Goal: Check status: Check status

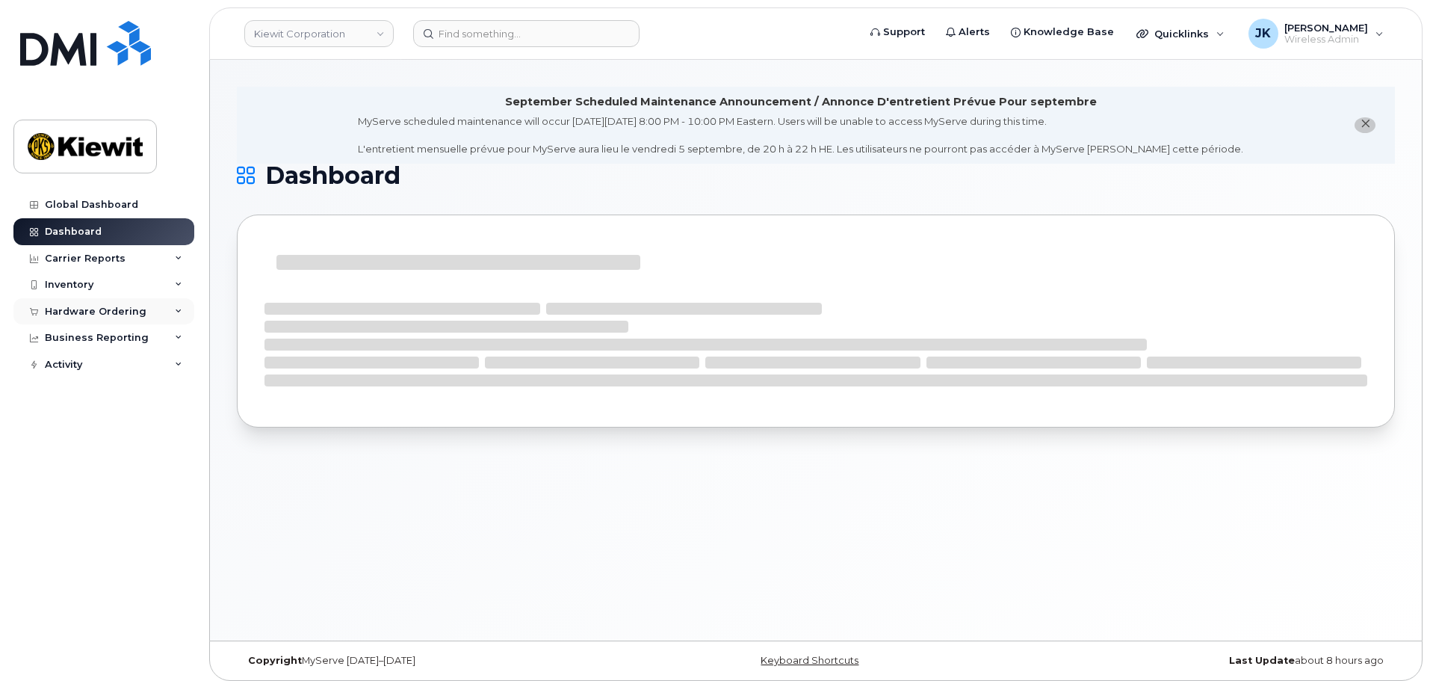
click at [126, 310] on div "Hardware Ordering" at bounding box center [96, 312] width 102 height 12
click at [117, 369] on link "Orders" at bounding box center [117, 367] width 155 height 28
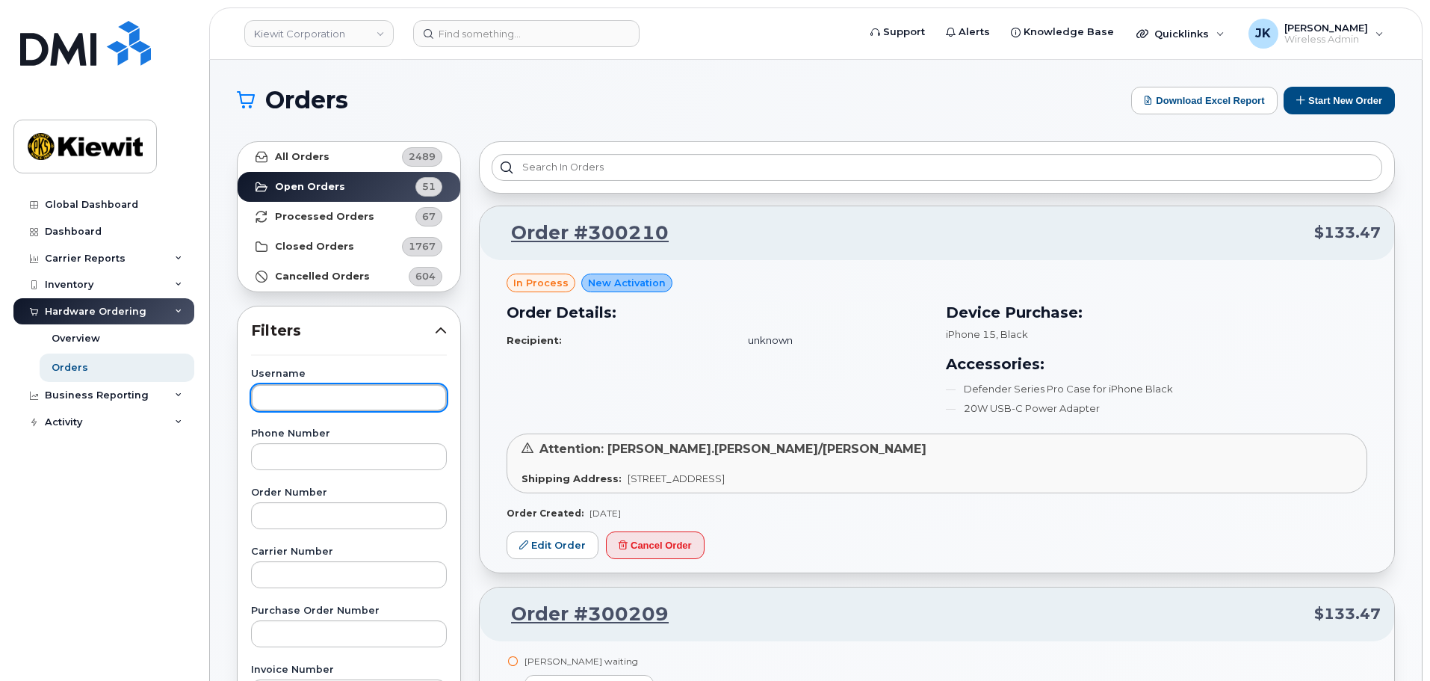
click at [360, 389] on input "text" at bounding box center [349, 397] width 196 height 27
type input "[PERSON_NAME]"
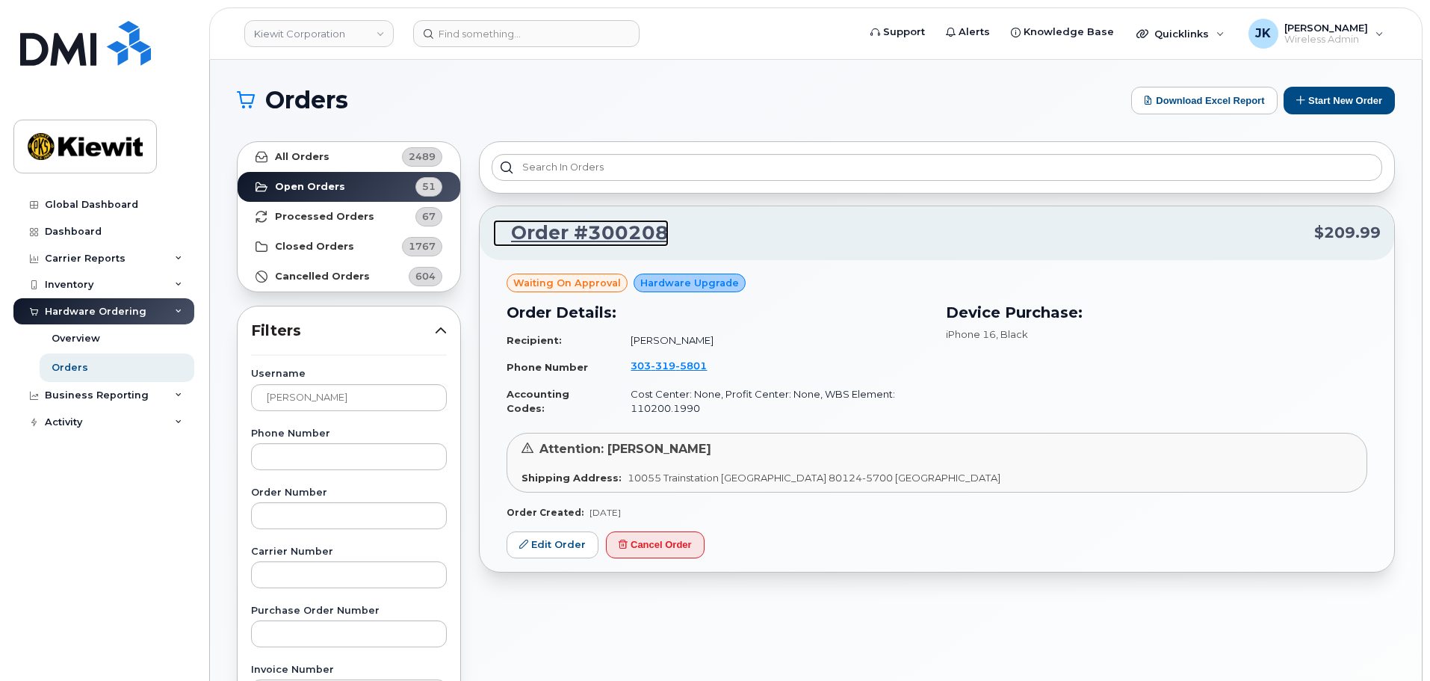
click at [600, 233] on link "Order #300208" at bounding box center [581, 233] width 176 height 27
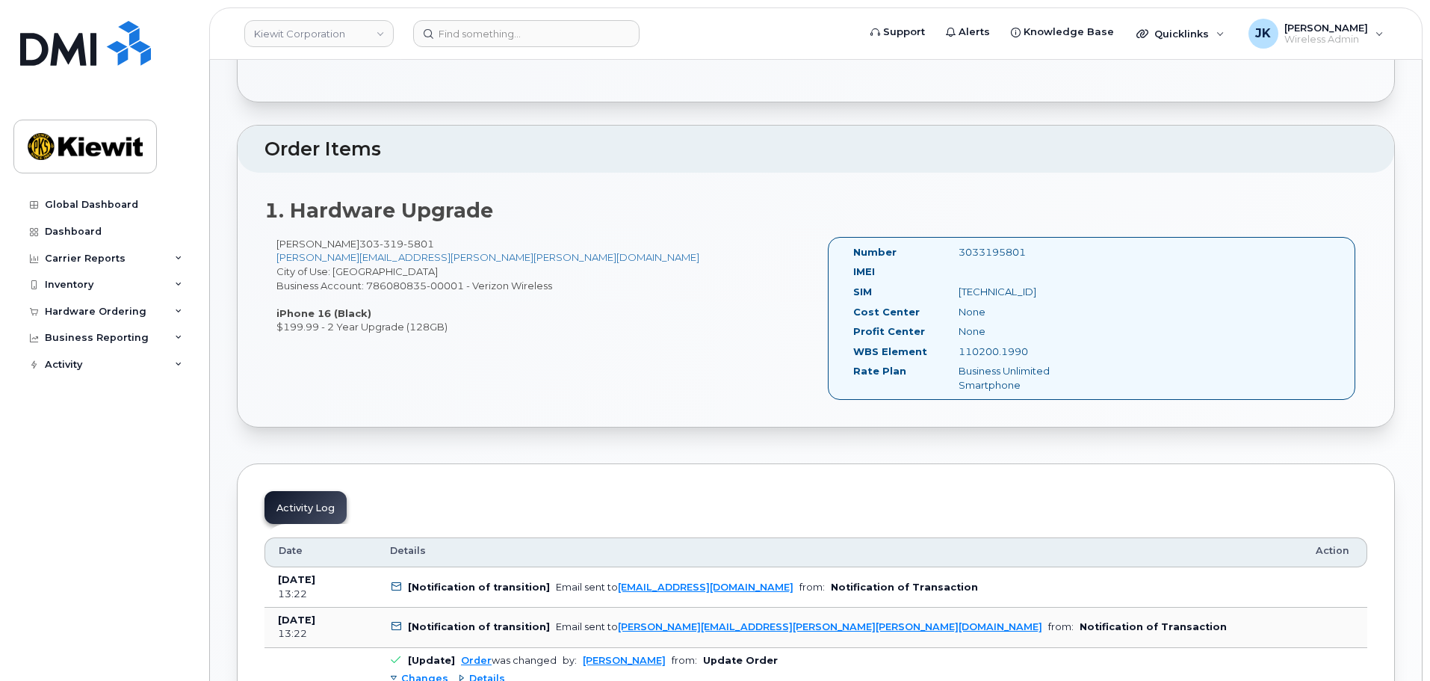
scroll to position [418, 0]
